Goal: Navigation & Orientation: Find specific page/section

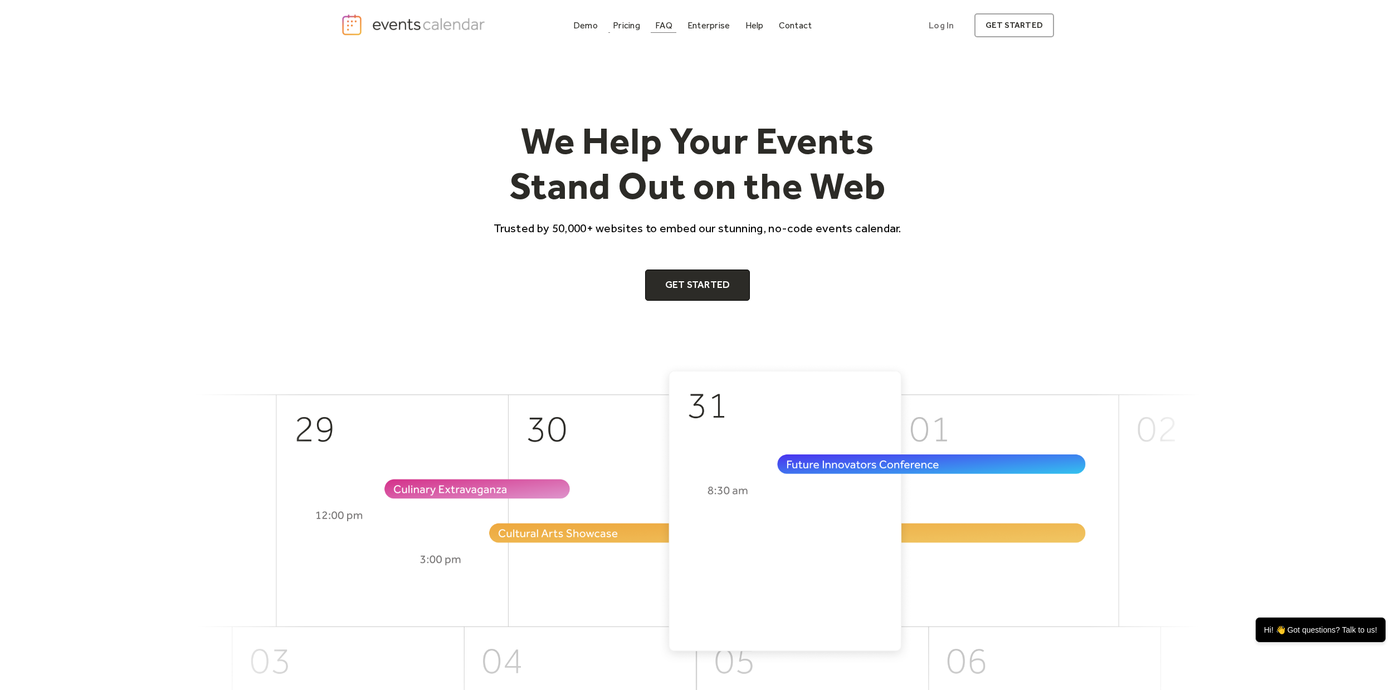
click at [658, 26] on div "FAQ" at bounding box center [663, 25] width 17 height 6
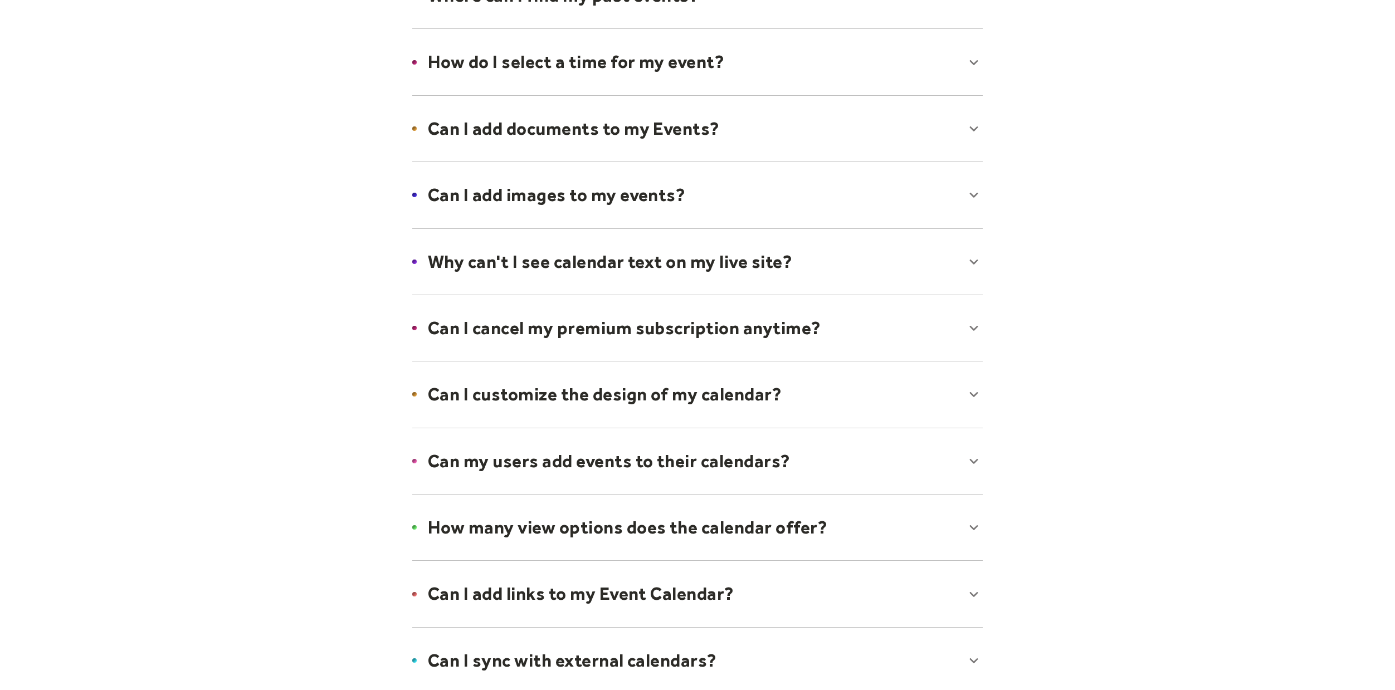
scroll to position [434, 0]
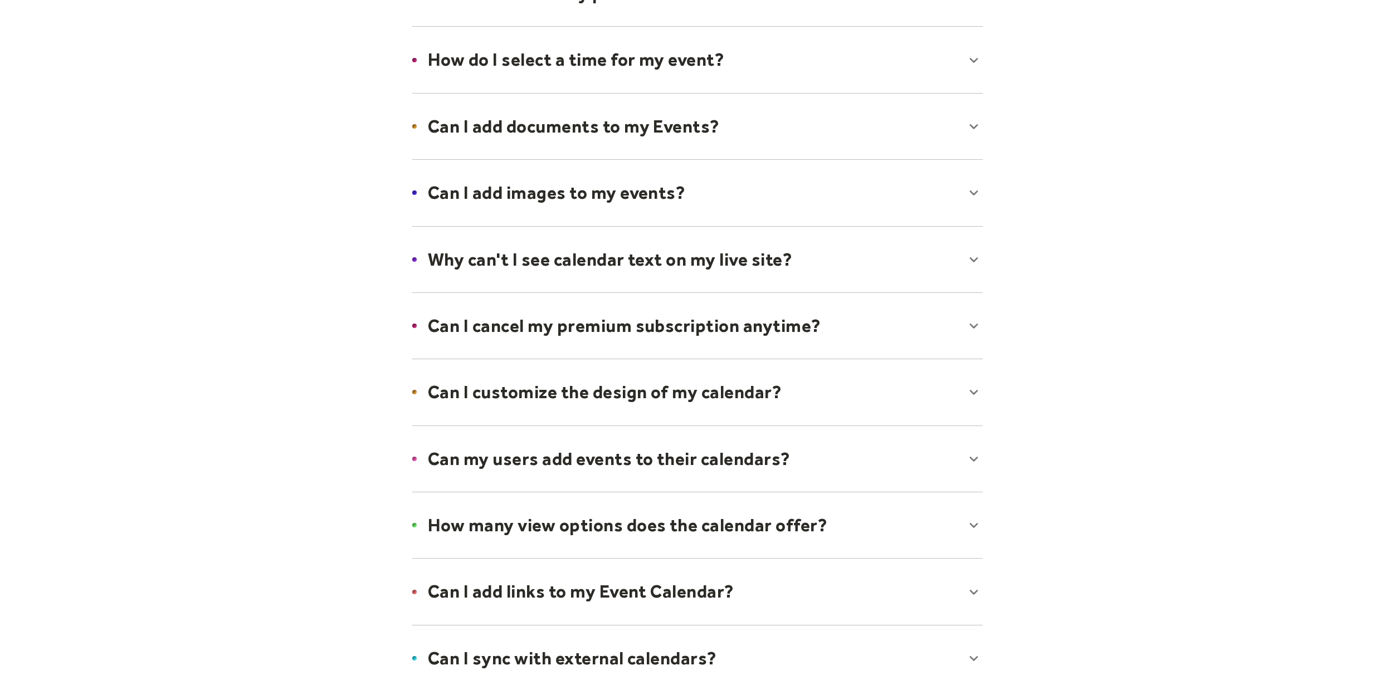
click at [710, 180] on div at bounding box center [697, 193] width 593 height 68
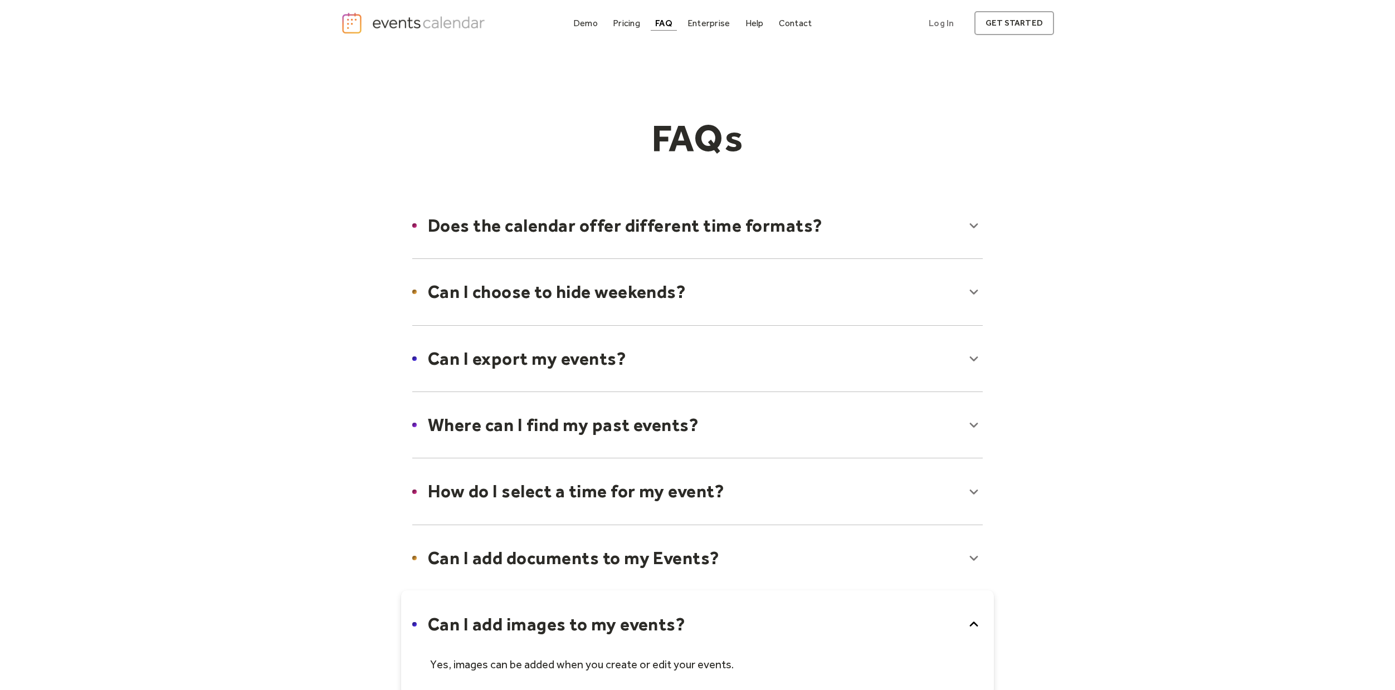
scroll to position [0, 0]
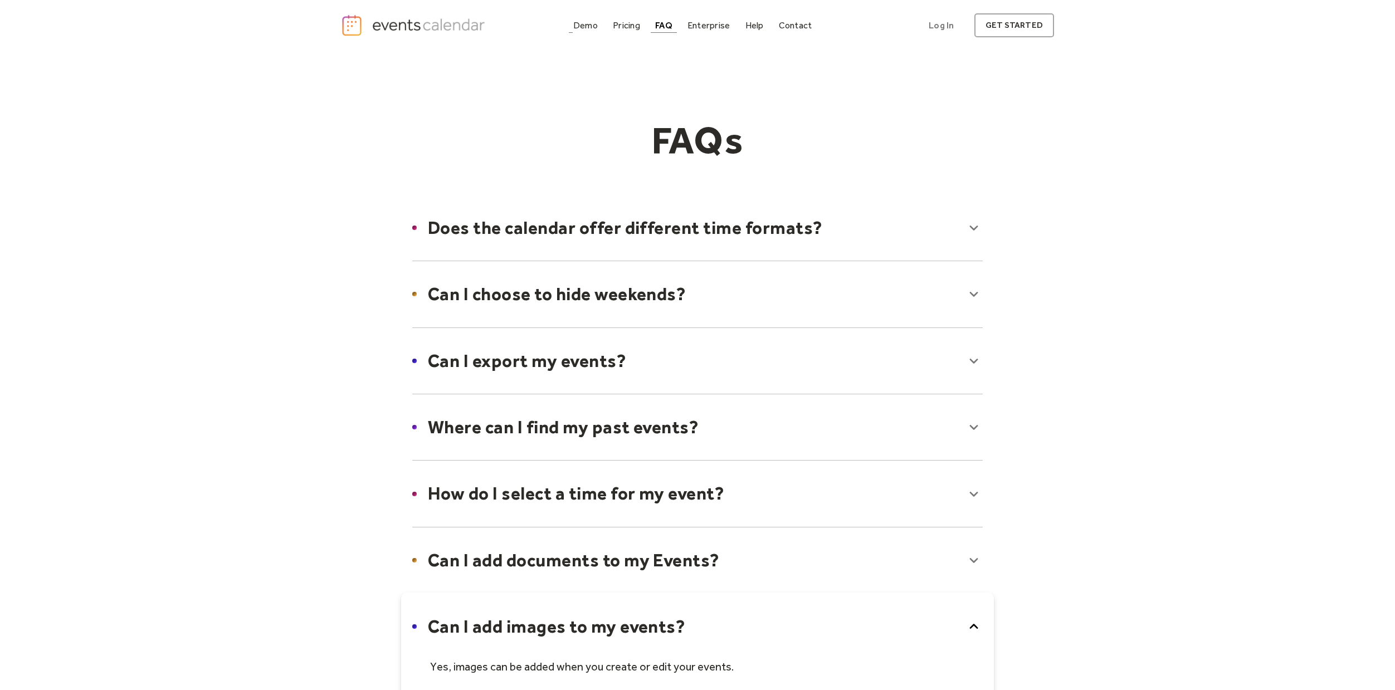
click at [585, 17] on div "Demo Pricing FAQ Enterprise Help Contact Log In Get Started Log In get started" at bounding box center [697, 25] width 713 height 24
click at [443, 32] on img "home" at bounding box center [414, 25] width 147 height 23
